Goal: Check status: Check status

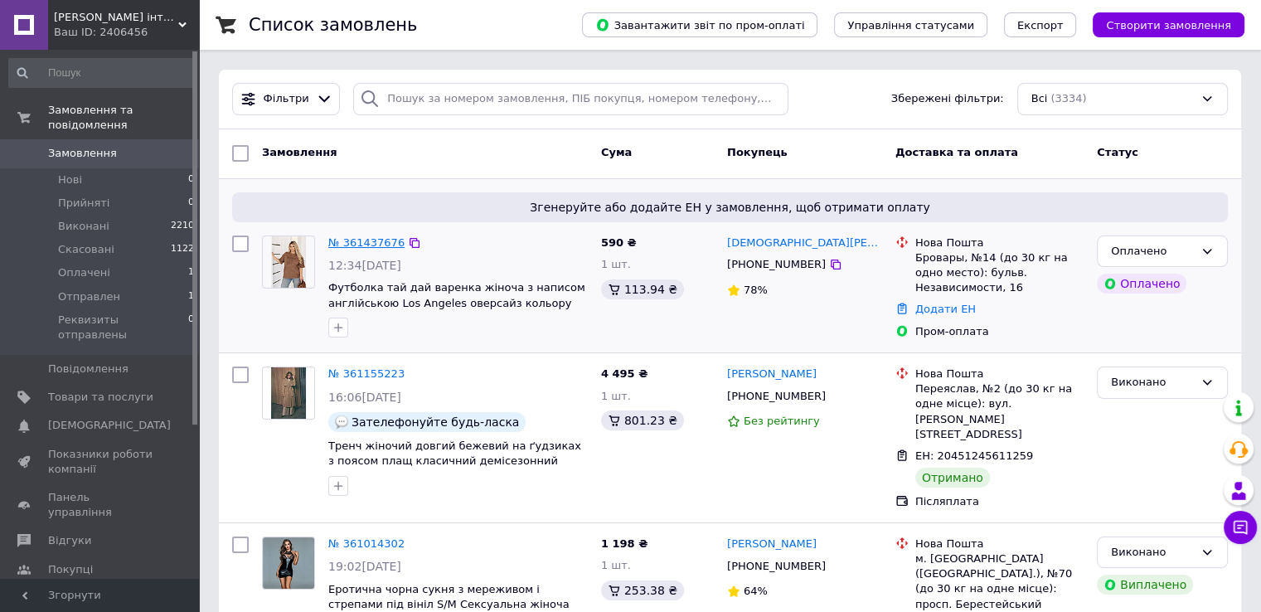
click at [349, 244] on link "№ 361437676" at bounding box center [366, 242] width 76 height 12
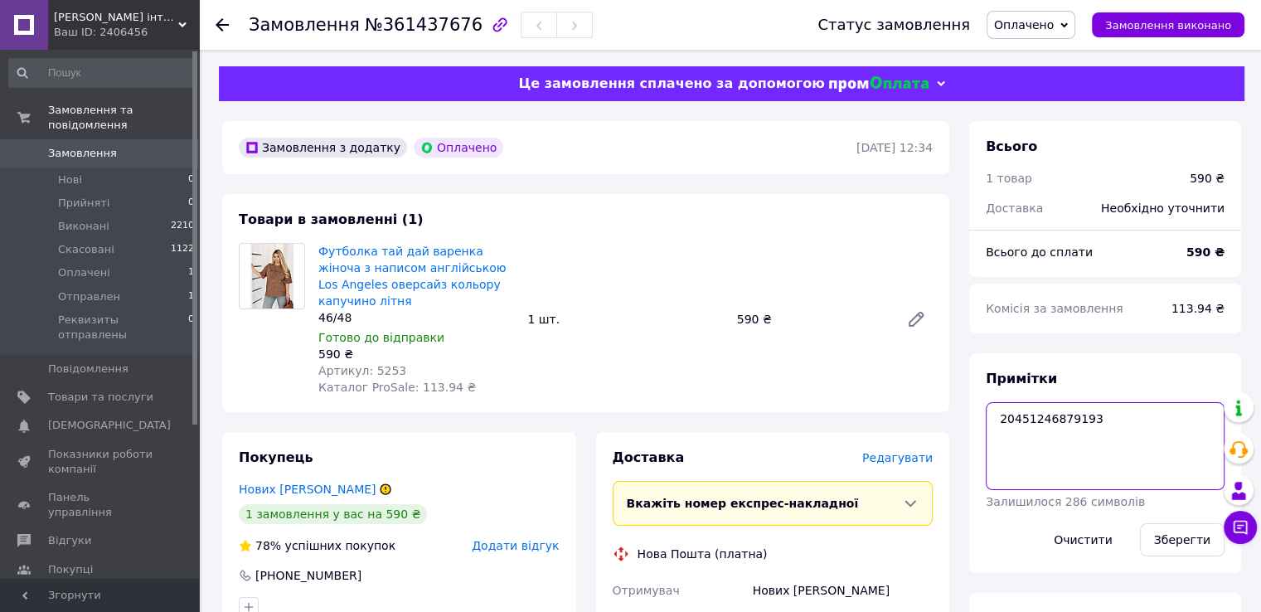
drag, startPoint x: 1094, startPoint y: 421, endPoint x: 979, endPoint y: 423, distance: 115.3
click at [979, 423] on div "Примітки 20451246879193 Залишилося 286 символів Очистити Зберегти" at bounding box center [1105, 463] width 272 height 220
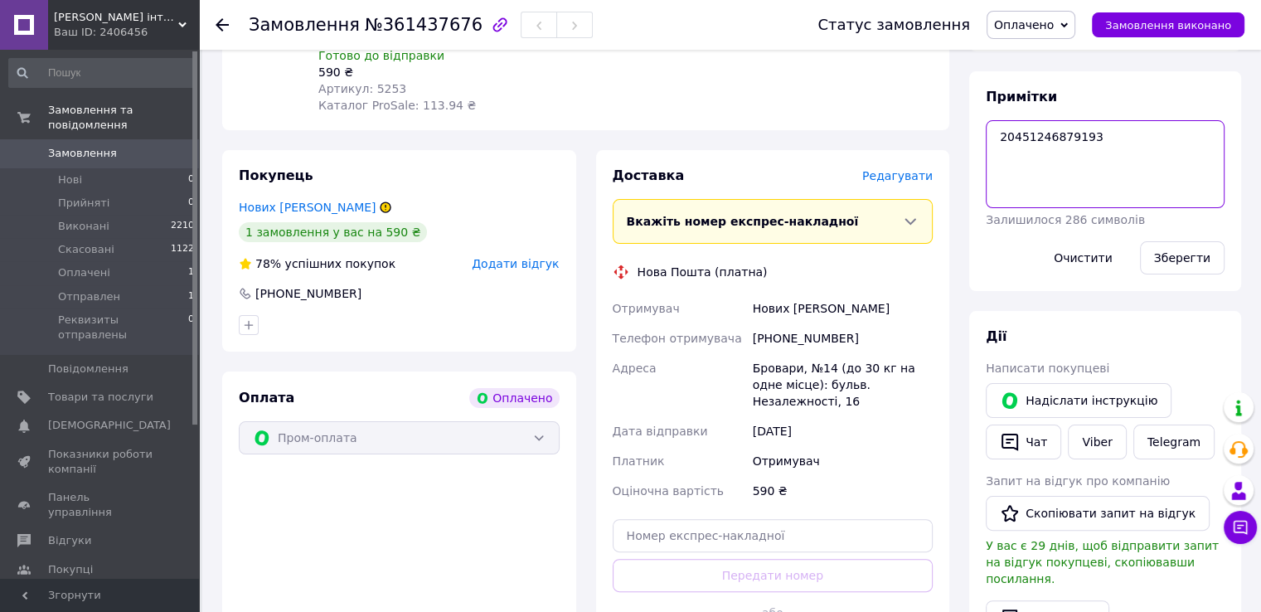
scroll to position [332, 0]
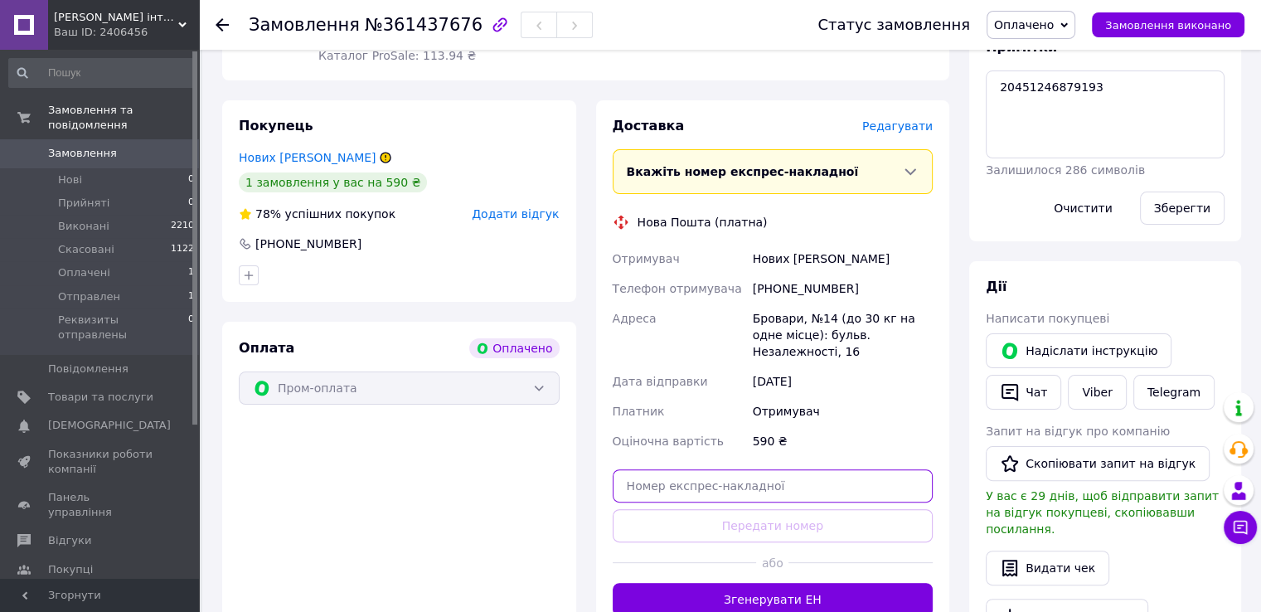
click at [784, 469] on input "text" at bounding box center [773, 485] width 321 height 33
paste input "20451246879193"
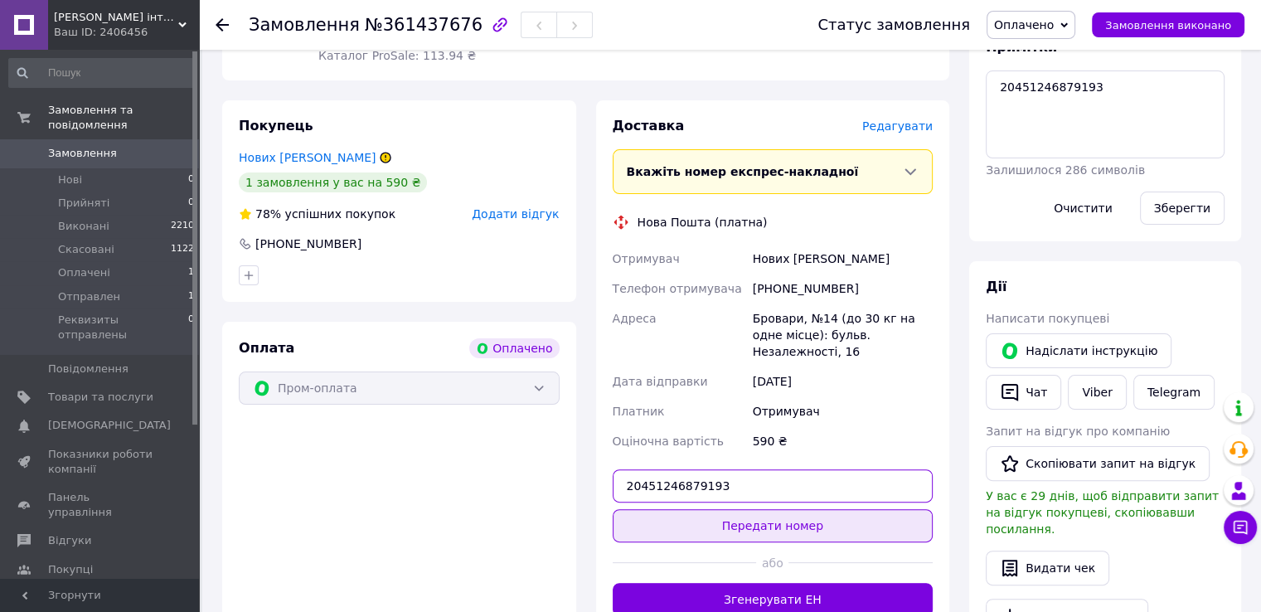
type input "20451246879193"
click at [799, 509] on button "Передати номер" at bounding box center [773, 525] width 321 height 33
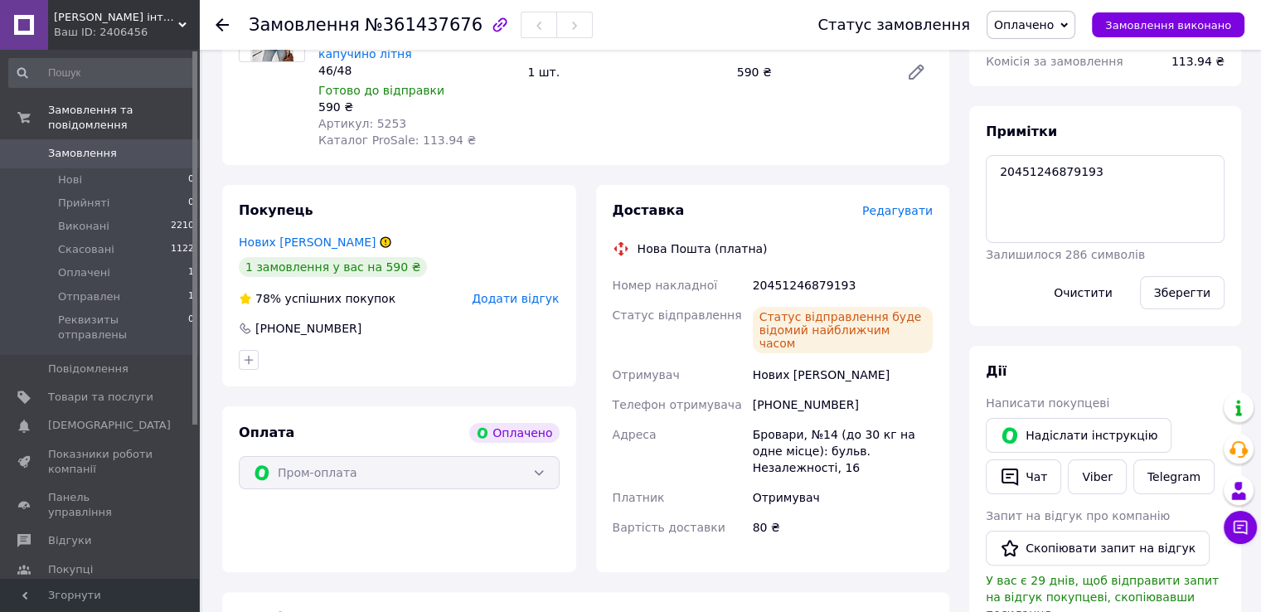
scroll to position [249, 0]
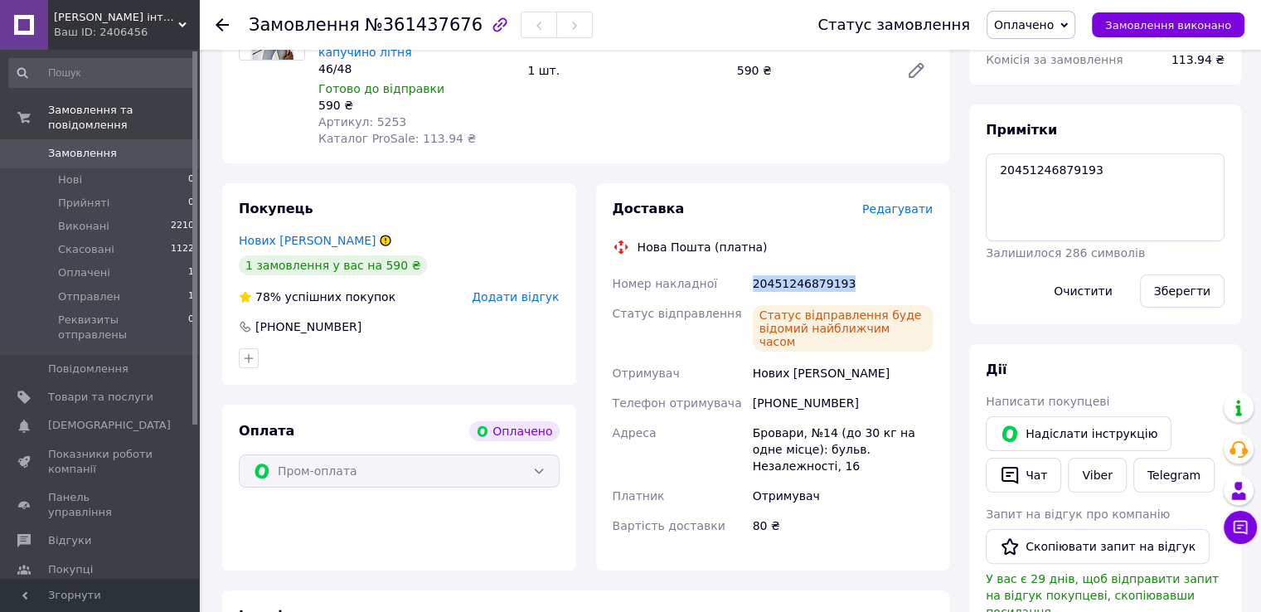
drag, startPoint x: 749, startPoint y: 274, endPoint x: 852, endPoint y: 274, distance: 102.8
click at [852, 274] on div "20451246879193" at bounding box center [842, 284] width 187 height 30
copy div "20451246879193"
click at [726, 269] on div "Номер накладної" at bounding box center [679, 284] width 140 height 30
click at [1094, 478] on link "Viber" at bounding box center [1097, 475] width 58 height 35
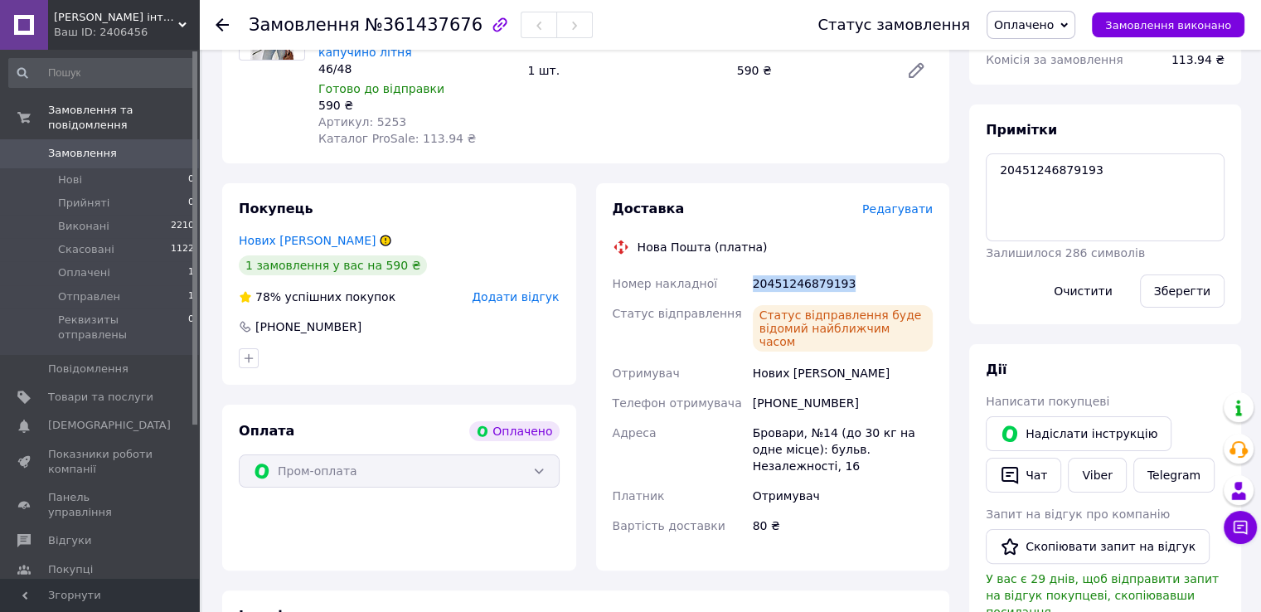
drag, startPoint x: 753, startPoint y: 269, endPoint x: 838, endPoint y: 269, distance: 85.4
click at [838, 269] on div "20451246879193" at bounding box center [842, 284] width 187 height 30
copy div "20451246879193"
click at [109, 390] on span "Товари та послуги" at bounding box center [100, 397] width 105 height 15
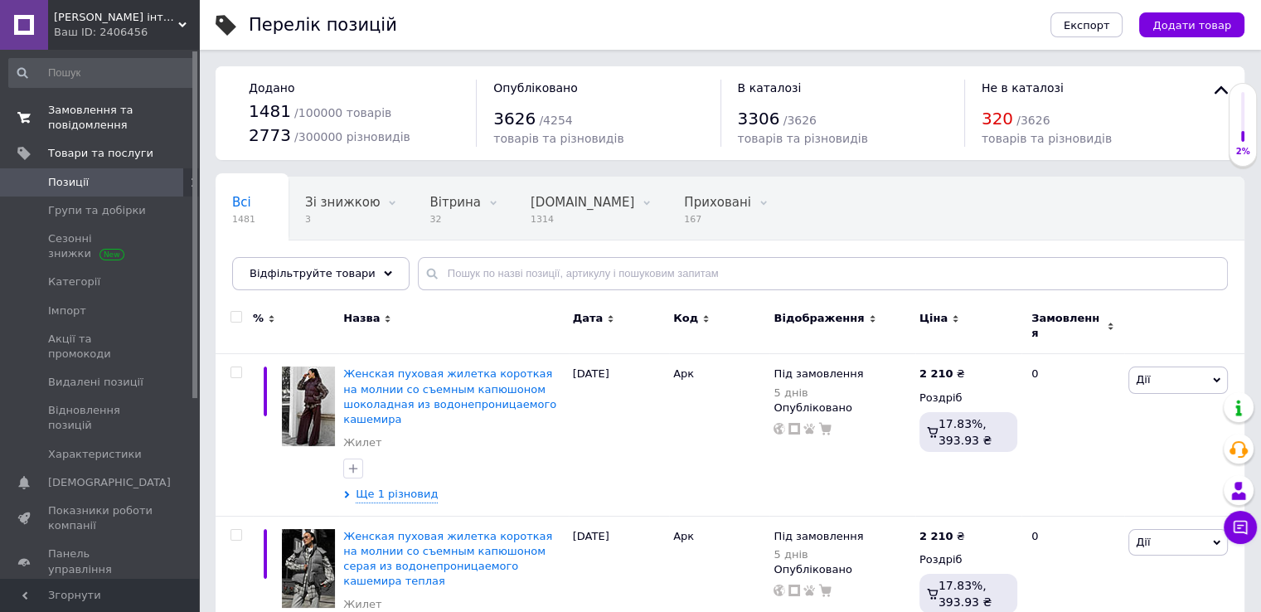
click at [90, 121] on span "Замовлення та повідомлення" at bounding box center [100, 118] width 105 height 30
